Goal: Task Accomplishment & Management: Use online tool/utility

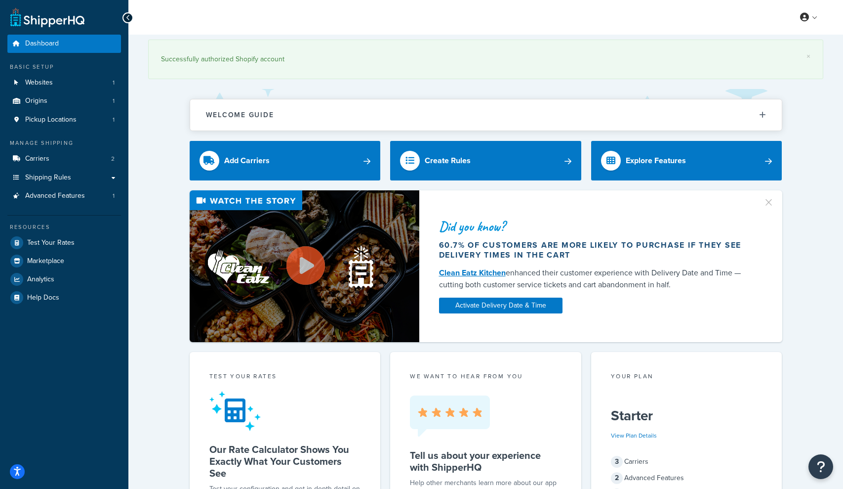
click at [51, 155] on link "Carriers 2" at bounding box center [64, 159] width 114 height 18
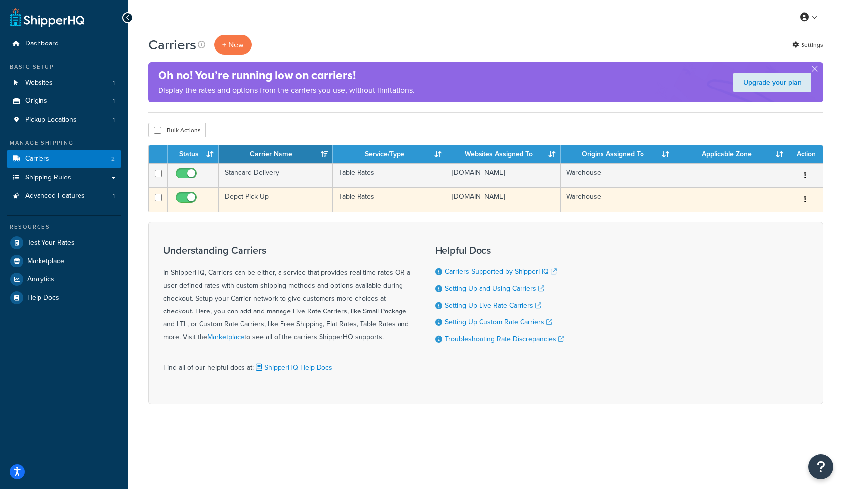
click at [806, 202] on icon "button" at bounding box center [806, 199] width 2 height 7
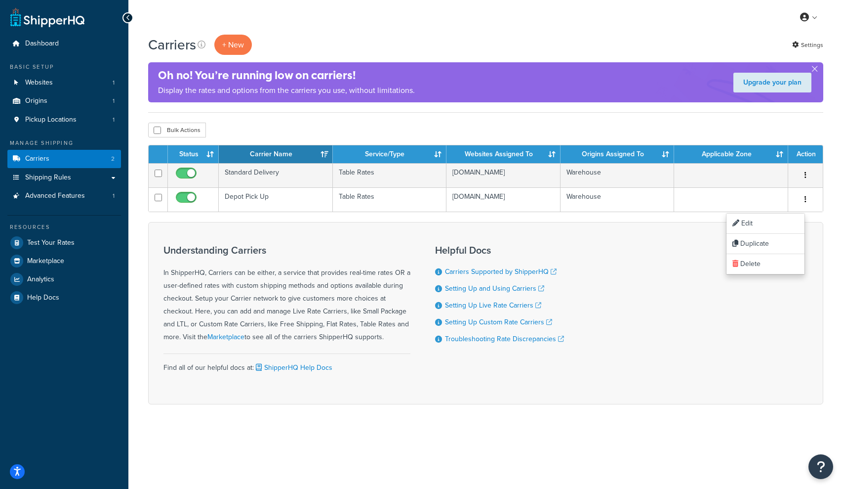
drag, startPoint x: 739, startPoint y: 121, endPoint x: 785, endPoint y: 157, distance: 58.7
click at [741, 121] on div "Carriers + New Settings Oh no! You’re running low on carriers! Display the rate…" at bounding box center [485, 237] width 715 height 404
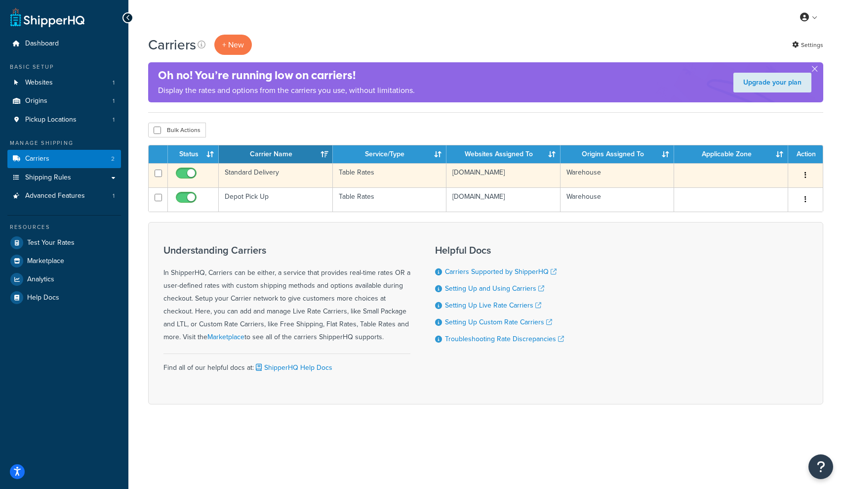
click at [804, 176] on button "button" at bounding box center [806, 175] width 14 height 16
click at [768, 214] on link "Duplicate" at bounding box center [766, 215] width 78 height 20
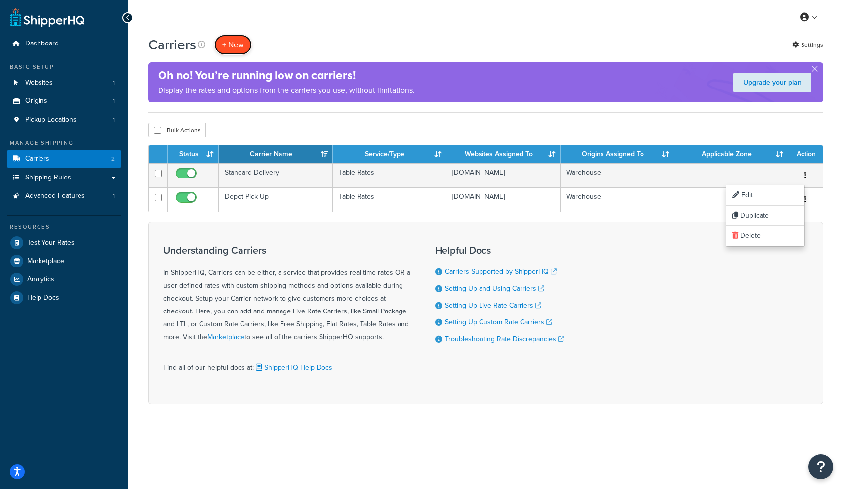
click at [236, 46] on button "+ New" at bounding box center [233, 45] width 38 height 20
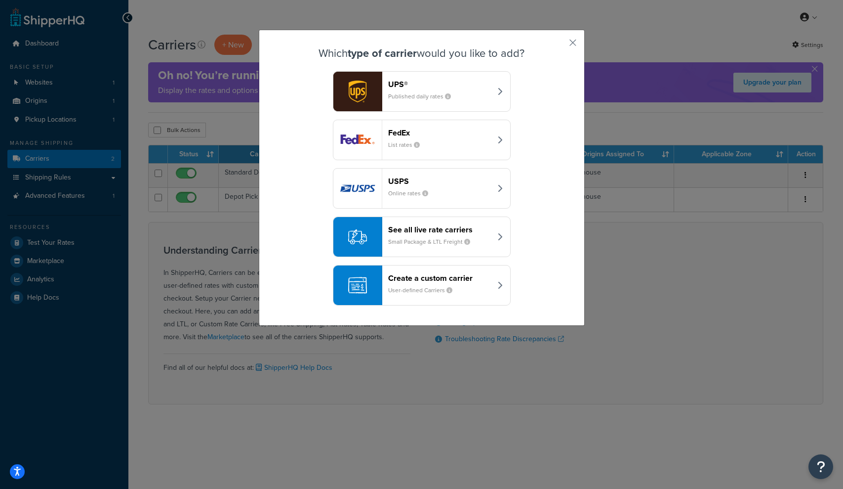
click at [482, 239] on div "See all live rate carriers Small Package & LTL Freight" at bounding box center [439, 237] width 103 height 24
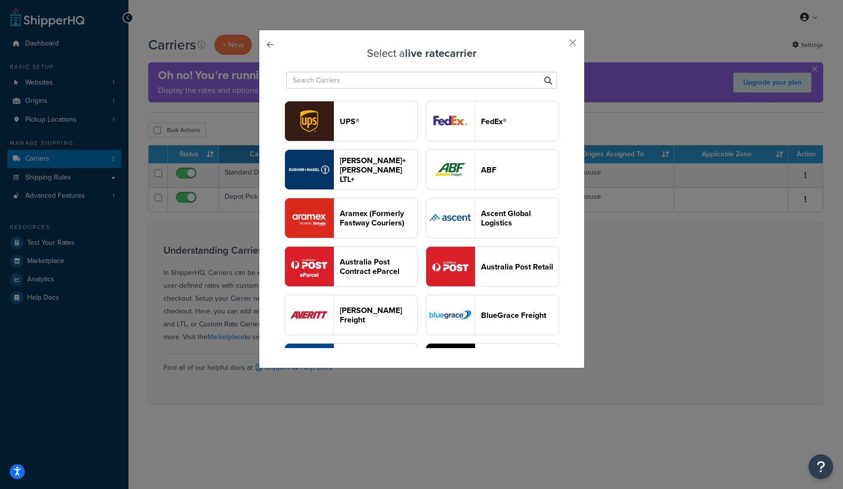
click at [284, 47] on link at bounding box center [284, 47] width 0 height 0
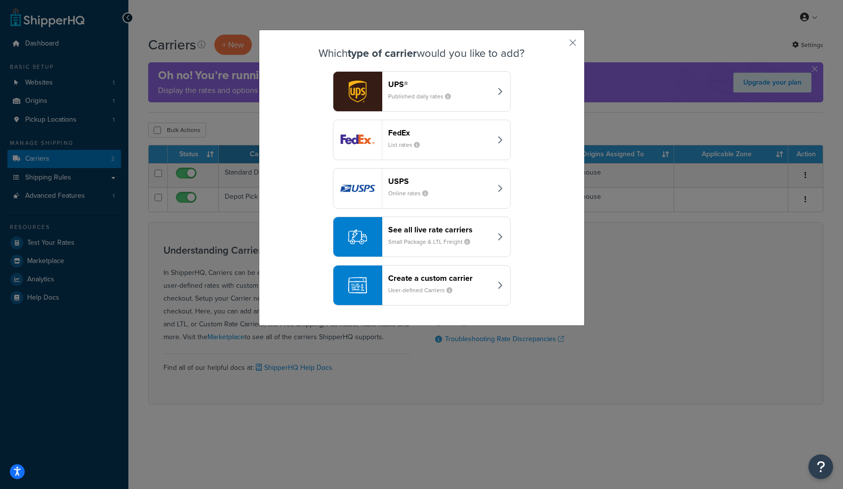
click at [473, 287] on div "Create a custom carrier User-defined Carriers" at bounding box center [439, 285] width 103 height 24
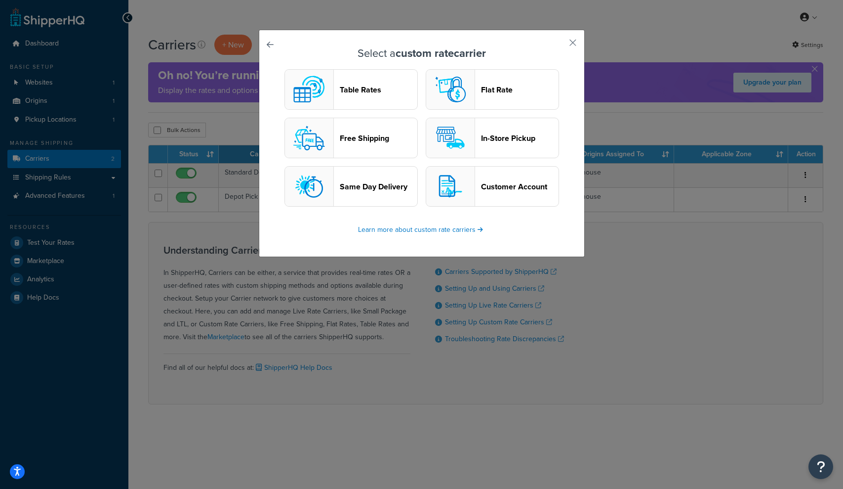
click at [497, 144] on button "In-Store Pickup" at bounding box center [492, 138] width 133 height 41
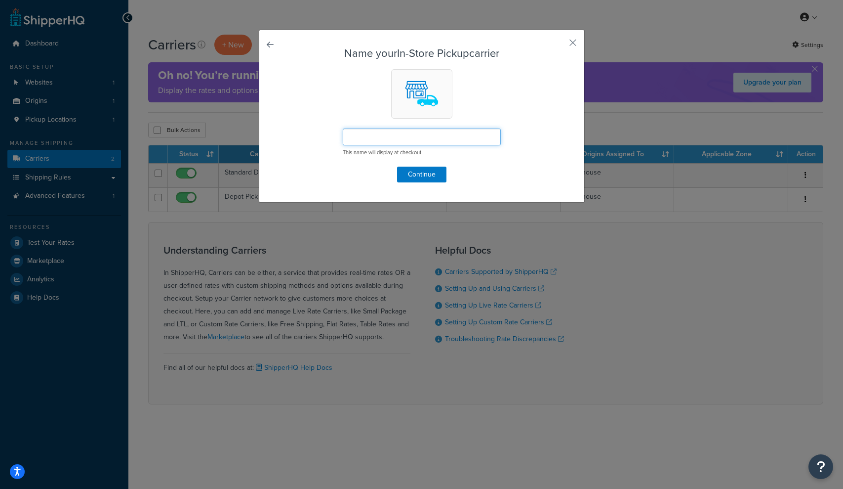
click at [413, 140] on input "text" at bounding box center [422, 136] width 158 height 17
click at [442, 139] on input "Pick up from Warehouse (Alibion" at bounding box center [422, 136] width 158 height 17
type input "Pick up from Warehouse (Albion Park Rail, NSW)"
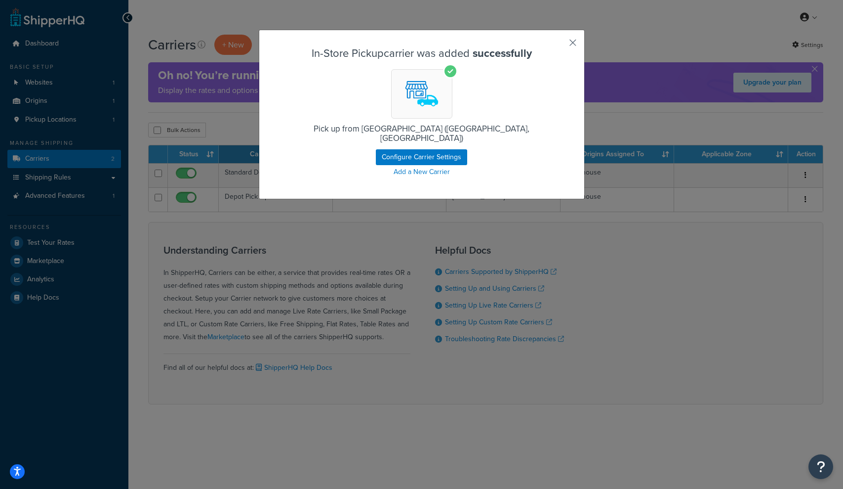
click at [560, 45] on button "button" at bounding box center [558, 46] width 2 height 2
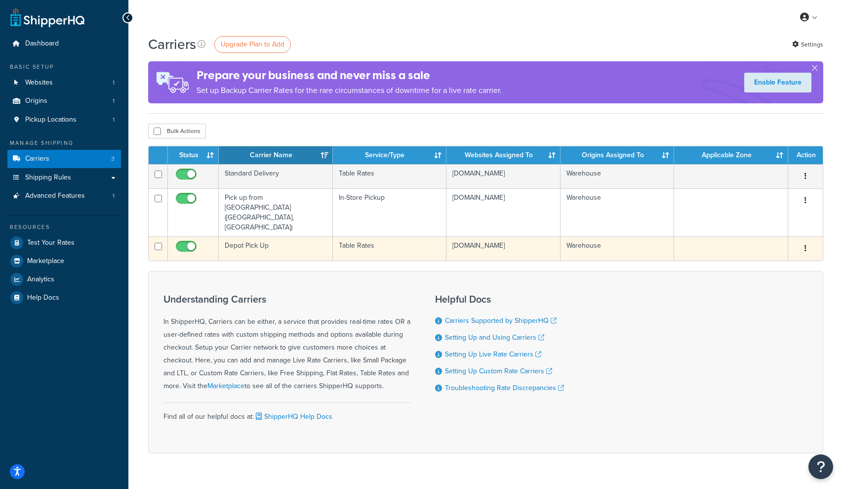
click at [805, 245] on icon "button" at bounding box center [806, 248] width 2 height 7
click at [757, 255] on link "Edit" at bounding box center [766, 253] width 78 height 20
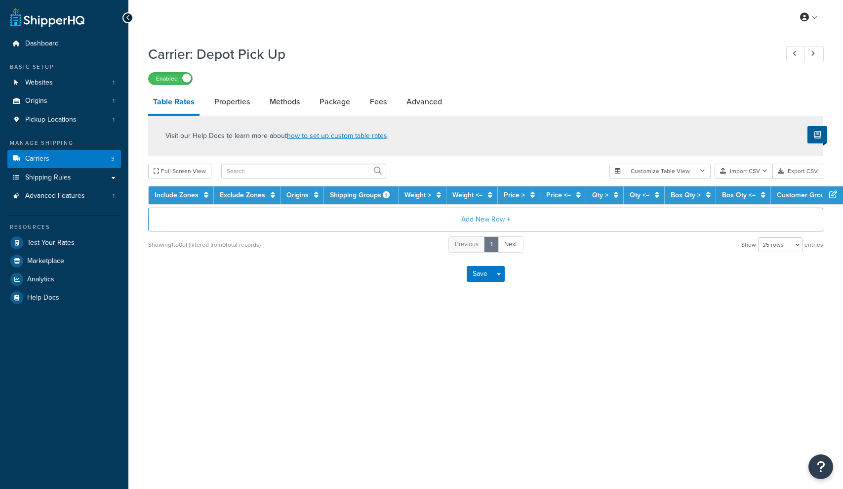
select select "25"
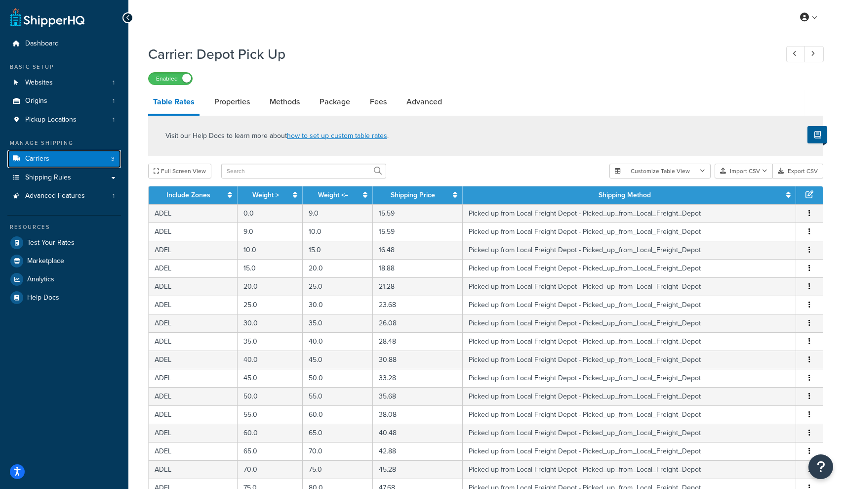
click at [29, 156] on span "Carriers" at bounding box center [37, 159] width 24 height 8
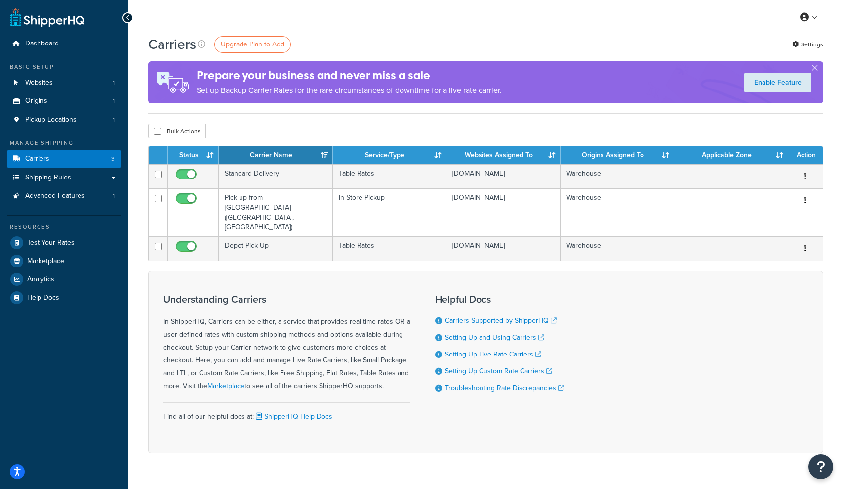
click at [597, 36] on div "Carriers Upgrade Plan to Add Settings" at bounding box center [485, 44] width 675 height 19
drag, startPoint x: 219, startPoint y: 199, endPoint x: 403, endPoint y: 18, distance: 258.1
click at [276, 208] on td "Pick up from Warehouse (Albion Park Rail, NSW)" at bounding box center [276, 212] width 114 height 48
copy td "Pick up from Warehouse (Albion Park Rail, NSW)"
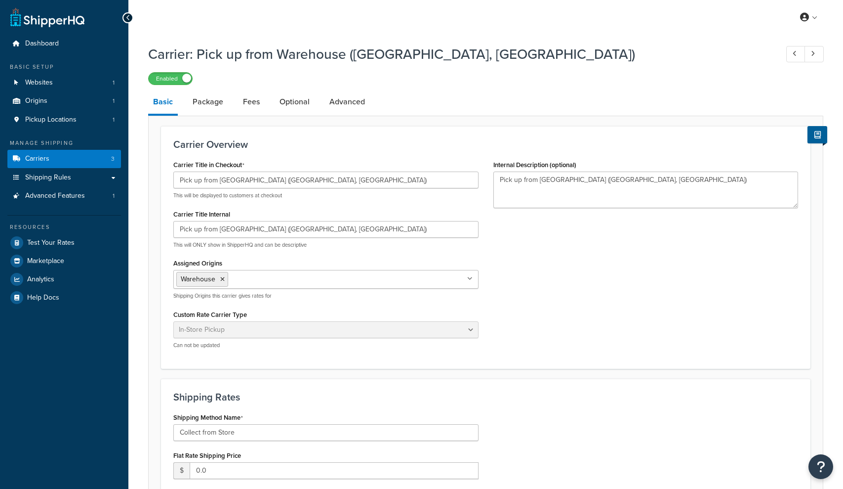
select select "pickup"
click at [47, 180] on span "Shipping Rules" at bounding box center [48, 177] width 46 height 8
